Goal: Transaction & Acquisition: Purchase product/service

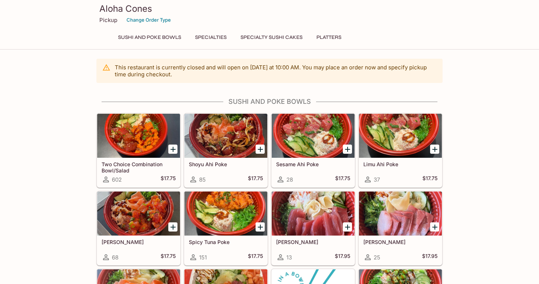
click at [290, 36] on button "Specialty Sushi Cakes" at bounding box center [272, 37] width 70 height 10
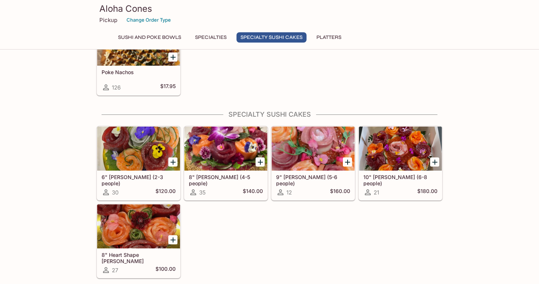
scroll to position [420, 0]
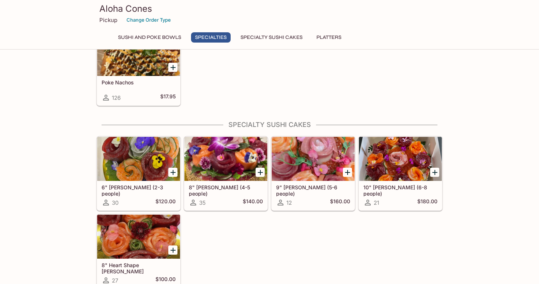
click at [319, 158] on div at bounding box center [313, 159] width 83 height 44
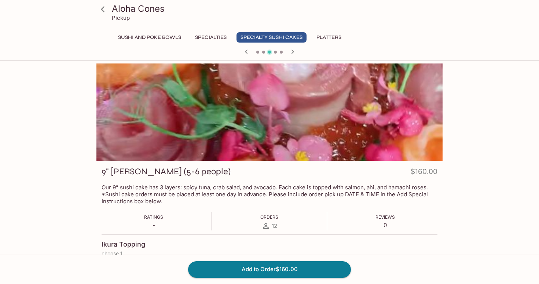
click at [293, 50] on icon "button" at bounding box center [292, 51] width 9 height 9
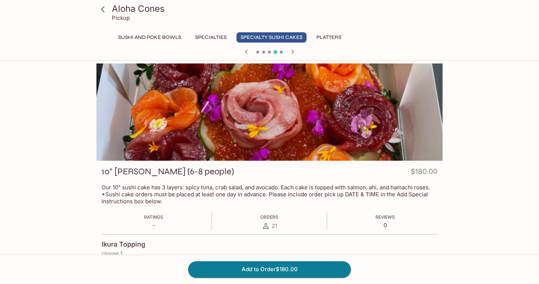
click at [294, 52] on icon "button" at bounding box center [292, 51] width 9 height 9
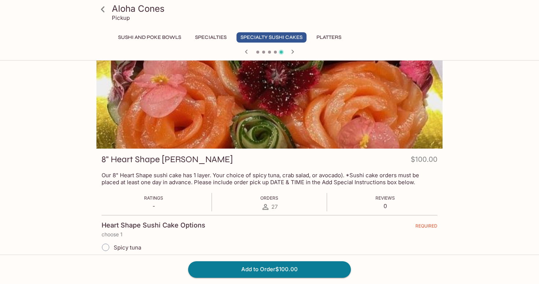
scroll to position [15, 0]
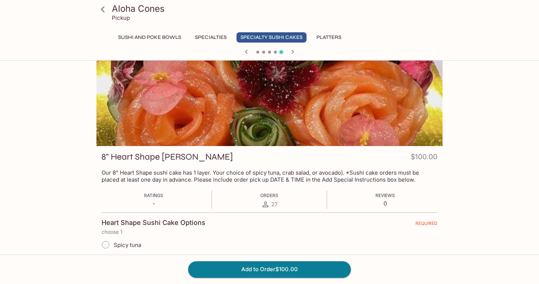
click at [247, 52] on icon "button" at bounding box center [246, 51] width 9 height 9
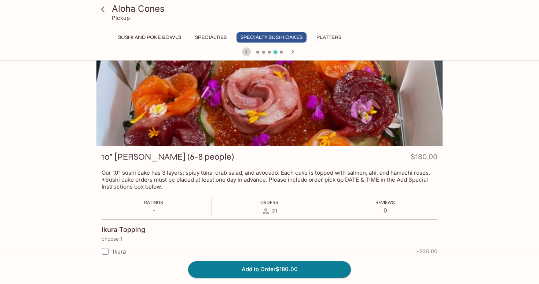
click at [247, 52] on icon "button" at bounding box center [246, 51] width 9 height 9
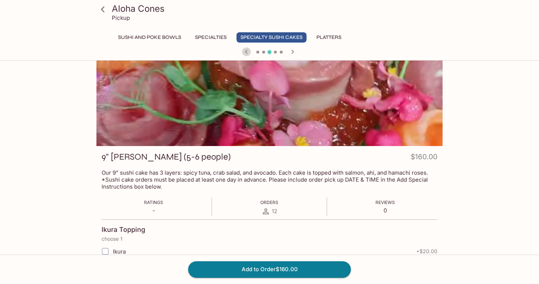
click at [247, 53] on icon "button" at bounding box center [246, 52] width 3 height 4
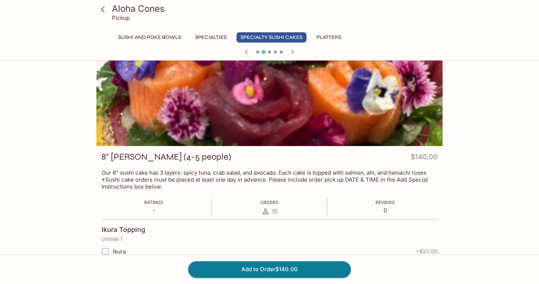
click at [247, 53] on icon "button" at bounding box center [246, 52] width 3 height 4
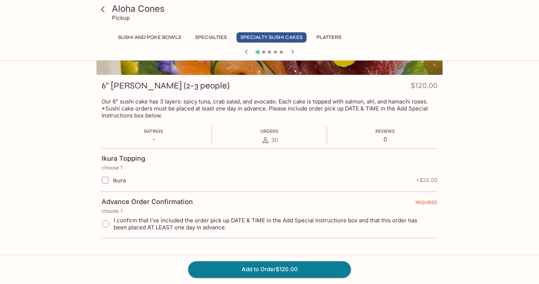
scroll to position [116, 0]
